Goal: Information Seeking & Learning: Learn about a topic

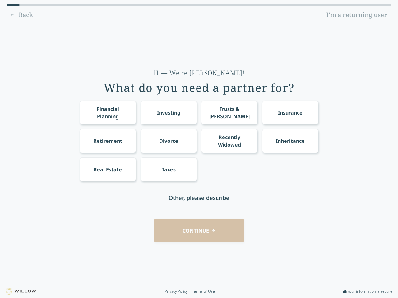
click at [199, 149] on div "Financial Planning Investing Trusts & [PERSON_NAME] Insurance Retirement Divorc…" at bounding box center [199, 141] width 239 height 81
click at [108, 112] on div "Financial Planning" at bounding box center [107, 112] width 45 height 15
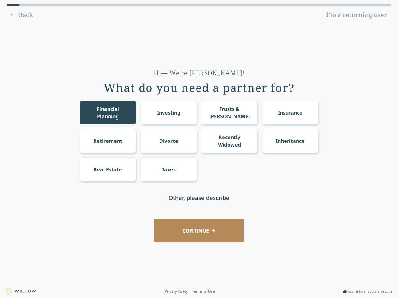
click at [168, 112] on div "Investing" at bounding box center [168, 112] width 23 height 7
click at [229, 112] on div "Trusts & [PERSON_NAME]" at bounding box center [229, 112] width 45 height 15
click at [290, 112] on div "Insurance" at bounding box center [290, 112] width 25 height 7
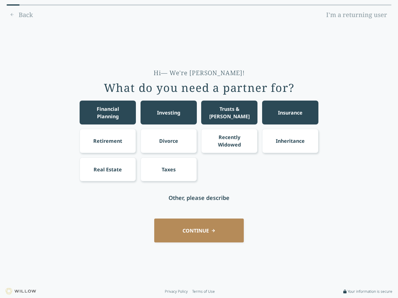
click at [108, 141] on div "Retirement" at bounding box center [107, 140] width 29 height 7
click at [168, 141] on div "Divorce" at bounding box center [168, 140] width 19 height 7
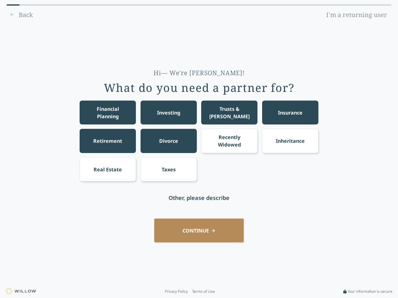
click at [229, 141] on div "Recently Widowed" at bounding box center [229, 141] width 45 height 15
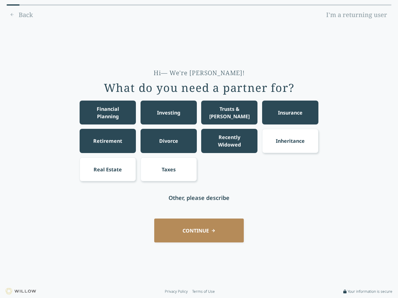
click at [290, 141] on div "Inheritance" at bounding box center [290, 140] width 29 height 7
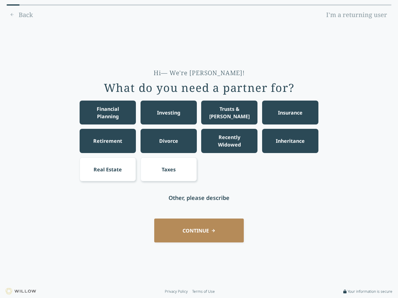
click at [108, 169] on div "Real Estate" at bounding box center [108, 169] width 28 height 7
